Goal: Task Accomplishment & Management: Manage account settings

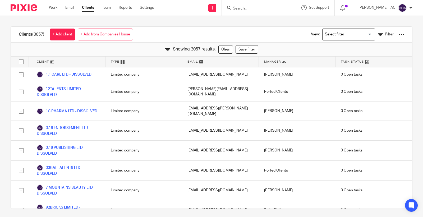
scroll to position [16255, 0]
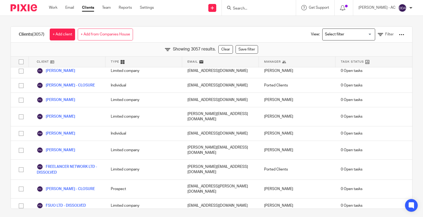
click at [265, 9] on input "Search" at bounding box center [256, 8] width 48 height 5
paste input "G39 - BRAINTECH LTD"
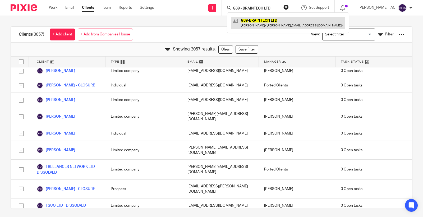
type input "G39 - BRAINTECH LTD"
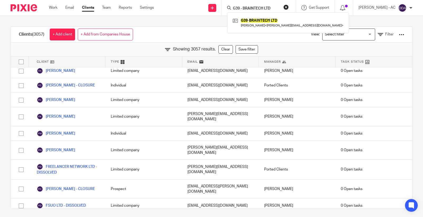
click at [257, 7] on input "G39 - BRAINTECH LTD" at bounding box center [256, 8] width 48 height 5
click at [264, 7] on input "G39 - BRAINTECH LTD" at bounding box center [256, 8] width 48 height 5
drag, startPoint x: 279, startPoint y: 7, endPoint x: 220, endPoint y: 9, distance: 58.7
click at [220, 9] on div "Send new email Create task Add client Request signature G39 - BRAINTECH LTD G39…" at bounding box center [292, 8] width 261 height 16
paste input "M19 - PIMS SOCIAL CARE LTD"
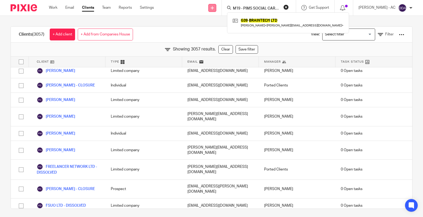
scroll to position [0, 4]
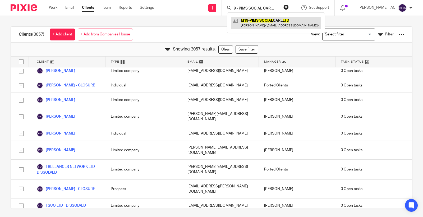
type input "M19 - PIMS SOCIAL CARE LTD"
click at [288, 7] on button "reset" at bounding box center [285, 6] width 5 height 5
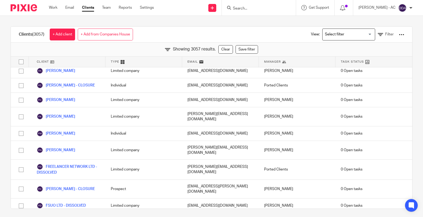
click at [270, 8] on input "Search" at bounding box center [256, 8] width 48 height 5
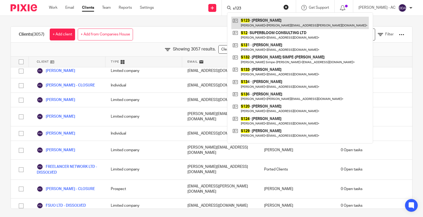
type input "s123"
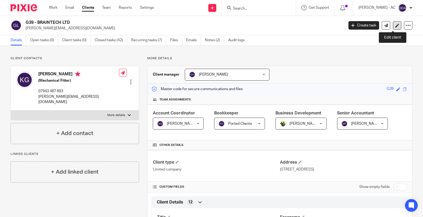
click at [392, 26] on link at bounding box center [396, 25] width 8 height 8
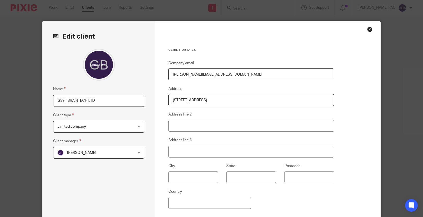
drag, startPoint x: 66, startPoint y: 101, endPoint x: 43, endPoint y: 102, distance: 22.7
click at [43, 102] on div "Edit client Name G39 - BRAINTECH LTD Client type Limited company Limited compan…" at bounding box center [99, 136] width 113 height 230
click at [112, 102] on input "BRAINTECH LTD" at bounding box center [98, 101] width 91 height 12
paste input "DISSOLVED"
type input "BRAINTECH LTD - DISSOLVED"
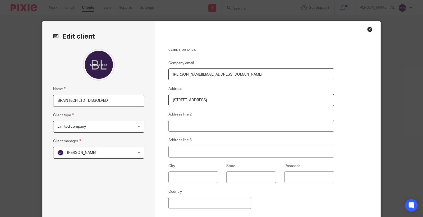
drag, startPoint x: 270, startPoint y: 102, endPoint x: 119, endPoint y: 101, distance: 151.6
click at [119, 101] on div "Edit client Name BRAINTECH LTD - DISSOLVED Client type Limited company Limited …" at bounding box center [212, 136] width 338 height 230
paste input "[STREET_ADDRESS][PERSON_NAME]"
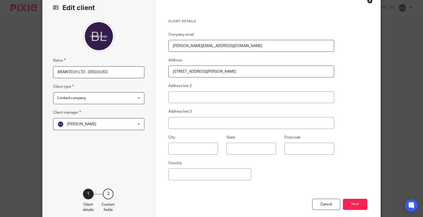
scroll to position [57, 0]
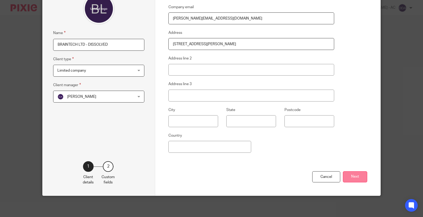
type input "71-75 SHELTON STREET, COVENT GARDEN, LONDON, WC2H 9JQ"
click at [359, 177] on button "Next" at bounding box center [355, 176] width 24 height 11
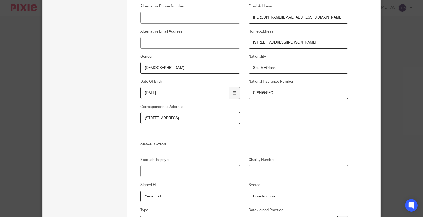
scroll to position [174, 0]
drag, startPoint x: 220, startPoint y: 119, endPoint x: 118, endPoint y: 114, distance: 102.3
paste input "71-75 SHELTON STREET, COVENT GARDEN, LONDON, WC2H 9JQ"
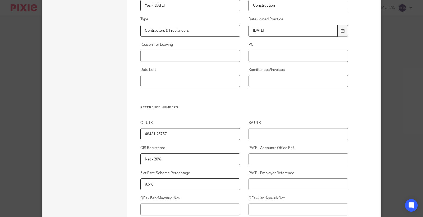
scroll to position [352, 0]
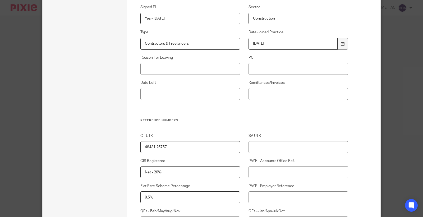
type input "71-75 SHELTON STREET, COVENT GARDEN, LONDON, WC2H 9JQ"
click at [164, 64] on input "Reason For Leaving" at bounding box center [190, 69] width 100 height 12
click at [199, 68] on input "Reason For Leaving" at bounding box center [190, 69] width 100 height 12
paste input "DECIDED TO DO THEIR OWN WORK"
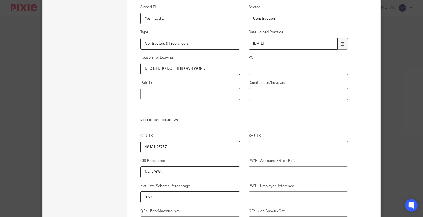
type input "DECIDED TO DO THEIR OWN WORK"
click at [197, 91] on input "Date Left" at bounding box center [190, 94] width 100 height 12
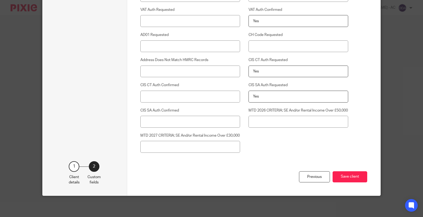
scroll to position [1398, 0]
type input "[DATE]"
click at [340, 176] on button "Save client" at bounding box center [349, 176] width 35 height 11
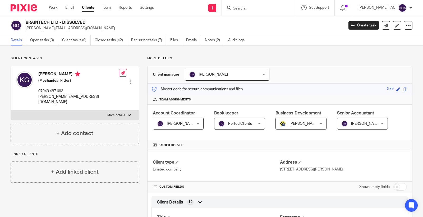
click at [122, 113] on p "More details" at bounding box center [116, 115] width 18 height 4
click at [11, 110] on input "More details" at bounding box center [11, 110] width 0 height 0
checkbox input "true"
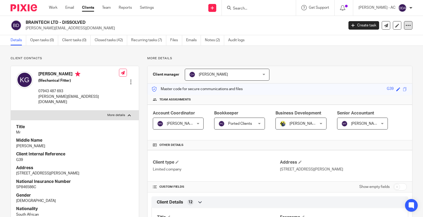
click at [405, 25] on icon at bounding box center [407, 25] width 5 height 5
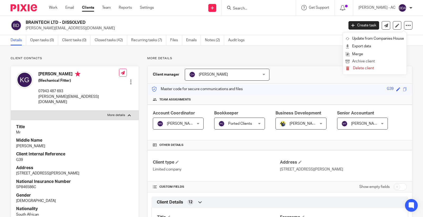
click at [369, 59] on button "Archive client" at bounding box center [374, 61] width 58 height 7
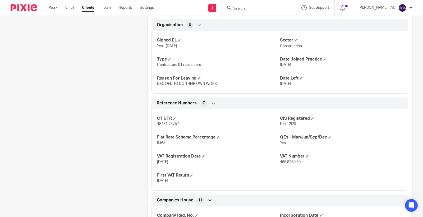
scroll to position [323, 0]
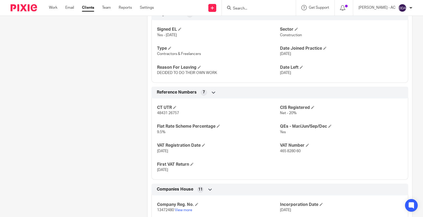
click at [287, 151] on span "465 8280 60" at bounding box center [290, 151] width 21 height 4
copy p "465 8280 60"
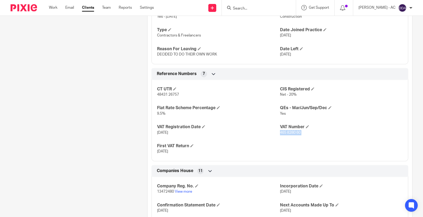
scroll to position [352, 0]
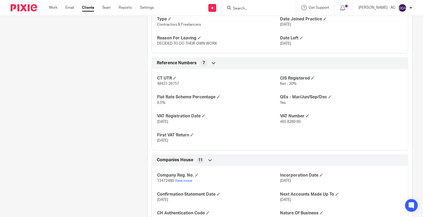
click at [165, 85] on span "48431 26757" at bounding box center [168, 84] width 22 height 4
click at [165, 84] on span "48431 26757" at bounding box center [168, 84] width 22 height 4
copy p "48431 26757"
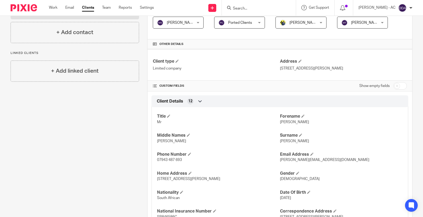
scroll to position [0, 0]
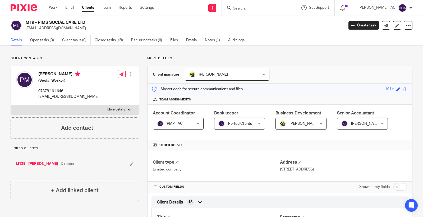
click at [130, 163] on icon at bounding box center [132, 164] width 4 height 4
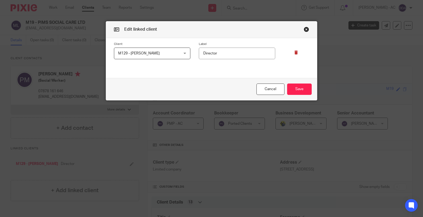
click at [295, 51] on icon at bounding box center [296, 52] width 4 height 4
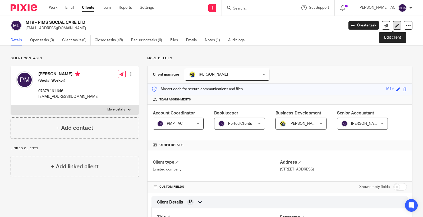
click at [392, 28] on link at bounding box center [396, 25] width 8 height 8
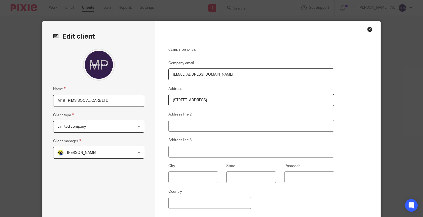
click at [67, 100] on input "M19 - PIMS SOCIAL CARE LTD" at bounding box center [98, 101] width 91 height 12
paste input "DISSOLVED"
type input "PIMS SOCIAL CARE LTD - DISSOLVED"
drag, startPoint x: 204, startPoint y: 99, endPoint x: 111, endPoint y: 99, distance: 92.7
click at [111, 99] on div "Edit client Name PIMS SOCIAL CARE LTD - DISSOLVED Client type Limited company L…" at bounding box center [212, 136] width 338 height 230
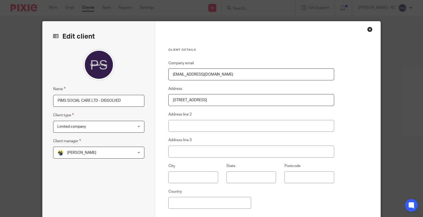
paste input "71-75 SHELTON STREET, COVENT GARDEN, LONDON, WC2H 9JQ"
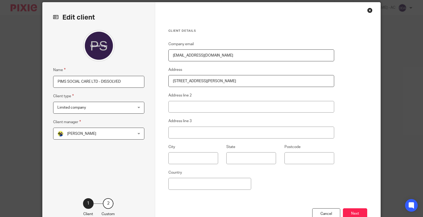
scroll to position [29, 0]
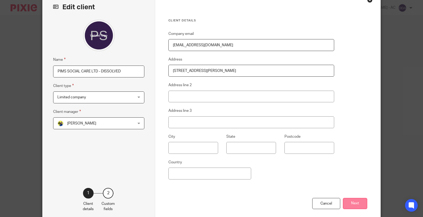
type input "71-75 SHELTON STREET, COVENT GARDEN, LONDON, WC2H 9JQ"
click at [348, 205] on button "Next" at bounding box center [355, 203] width 24 height 11
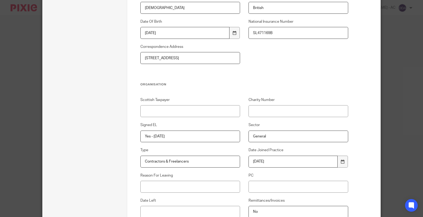
scroll to position [235, 0]
drag, startPoint x: 224, startPoint y: 56, endPoint x: 88, endPoint y: 47, distance: 136.3
paste input "71-75 SHELTON STREET, COVENT GARDEN, LONDON, WC2H 9JQ"
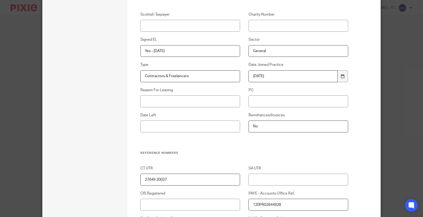
scroll to position [323, 0]
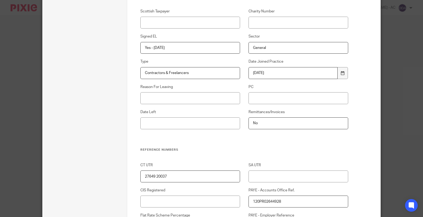
type input "71-75 SHELTON STREET, COVENT GARDEN, LONDON, WC2H 9JQ"
click at [168, 97] on input "Reason For Leaving" at bounding box center [190, 98] width 100 height 12
paste input "CEASED TRADE"
type input "CEASED TRADE"
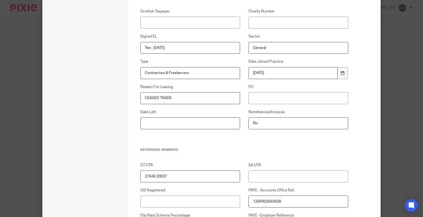
click at [155, 125] on input "Date Left" at bounding box center [190, 123] width 100 height 12
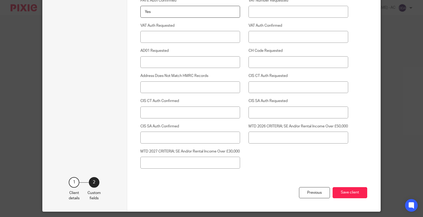
scroll to position [1398, 0]
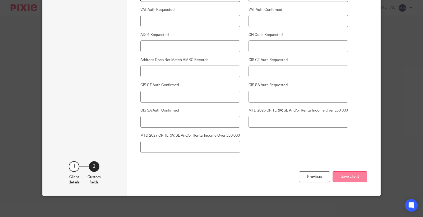
type input "14-10-2025"
click at [352, 177] on button "Save client" at bounding box center [349, 176] width 35 height 11
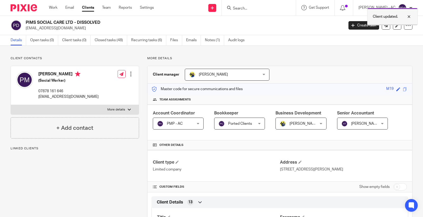
click at [403, 24] on div at bounding box center [392, 24] width 50 height 1
click at [405, 25] on icon at bounding box center [407, 25] width 5 height 5
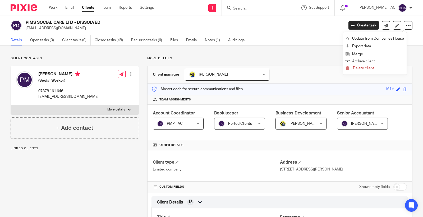
click at [358, 60] on button "Archive client" at bounding box center [374, 61] width 58 height 7
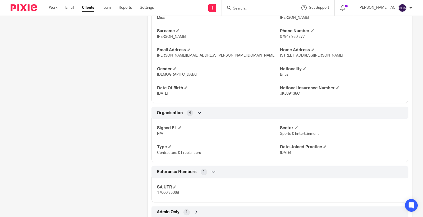
scroll to position [221, 0]
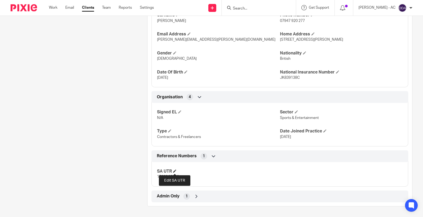
click at [174, 170] on span at bounding box center [174, 170] width 3 height 3
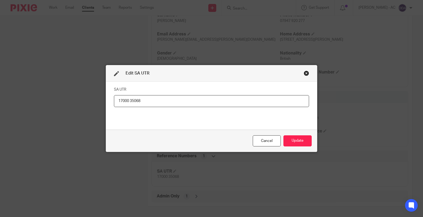
drag, startPoint x: 141, startPoint y: 100, endPoint x: 8, endPoint y: 94, distance: 132.4
click at [16, 94] on div "Edit SA UTR SA UTR 17000 35068 Cancel Update" at bounding box center [211, 108] width 423 height 217
click at [298, 140] on button "Update" at bounding box center [297, 140] width 28 height 11
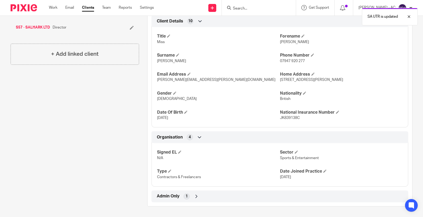
scroll to position [181, 0]
click at [182, 195] on div "Admin Only 1" at bounding box center [279, 196] width 249 height 9
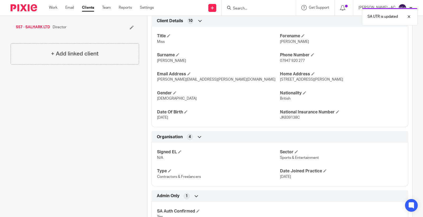
scroll to position [205, 0]
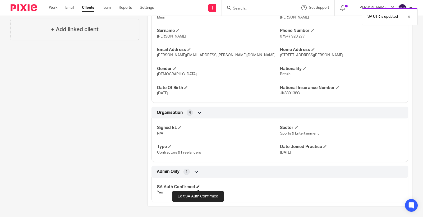
click at [199, 186] on span at bounding box center [197, 186] width 3 height 3
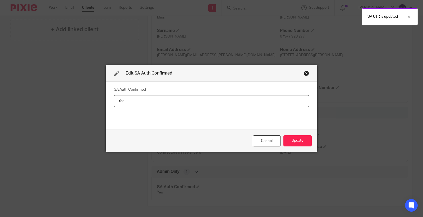
drag, startPoint x: 134, startPoint y: 101, endPoint x: 51, endPoint y: 100, distance: 82.9
click at [71, 100] on div "Edit SA Auth Confirmed SA Auth Confirmed Yes Cancel Update" at bounding box center [211, 108] width 423 height 217
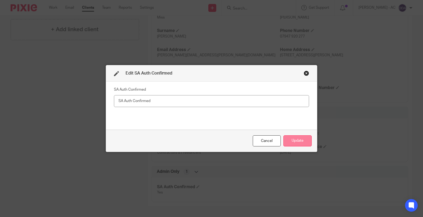
click at [297, 140] on button "Update" at bounding box center [297, 140] width 28 height 11
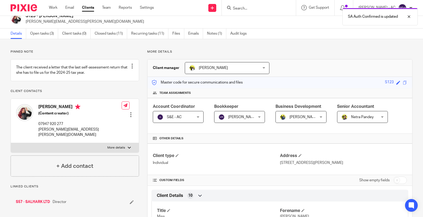
scroll to position [0, 0]
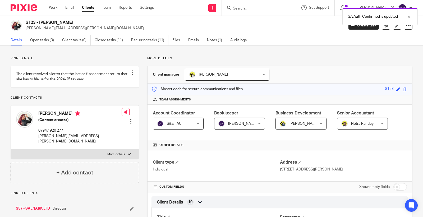
click at [129, 119] on div at bounding box center [130, 121] width 5 height 5
click at [100, 128] on link "Edit contact" at bounding box center [105, 131] width 50 height 8
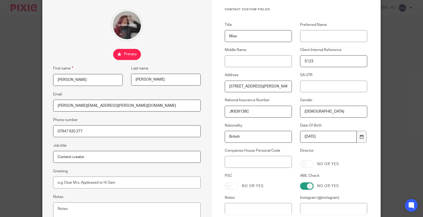
scroll to position [89, 0]
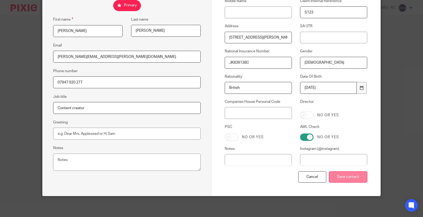
click at [341, 174] on input "Save contact" at bounding box center [348, 176] width 38 height 11
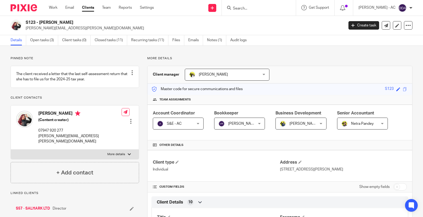
click at [46, 41] on link "Open tasks (3)" at bounding box center [44, 40] width 28 height 10
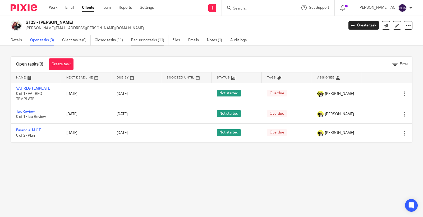
click at [141, 38] on link "Recurring tasks (11)" at bounding box center [149, 40] width 37 height 10
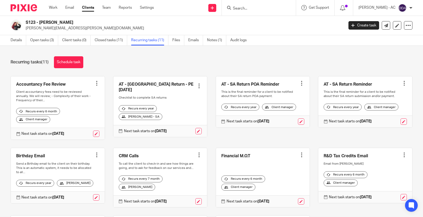
click at [299, 81] on div at bounding box center [301, 83] width 5 height 5
click at [271, 118] on span "Cancel schedule" at bounding box center [275, 117] width 28 height 4
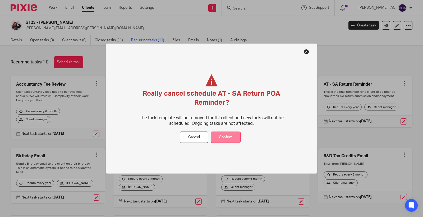
click at [225, 133] on div "Really cancel schedule AT - SA Return POA Reminder? The task template will be r…" at bounding box center [211, 108] width 211 height 130
click at [226, 133] on button "Confirm" at bounding box center [225, 137] width 30 height 11
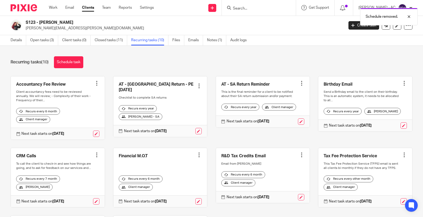
click at [299, 84] on div at bounding box center [301, 83] width 5 height 5
click at [262, 118] on span "Cancel schedule" at bounding box center [275, 117] width 28 height 4
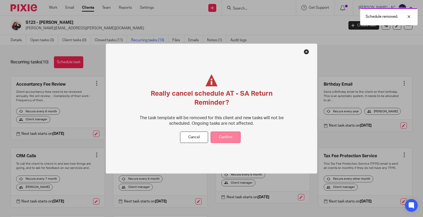
click at [225, 134] on button "Confirm" at bounding box center [225, 137] width 30 height 11
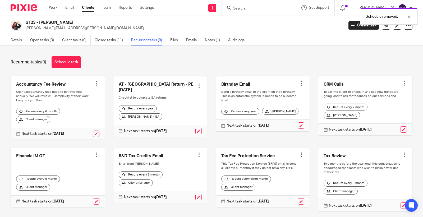
click at [196, 83] on div at bounding box center [198, 85] width 5 height 5
click at [179, 116] on span "Cancel schedule" at bounding box center [175, 117] width 28 height 4
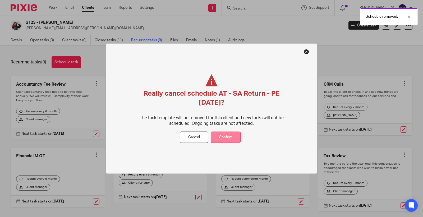
click at [224, 135] on button "Confirm" at bounding box center [225, 137] width 30 height 11
